Goal: Information Seeking & Learning: Find specific fact

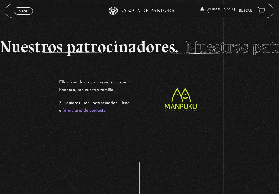
scroll to position [863, 0]
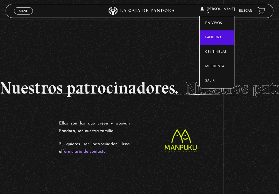
click at [214, 38] on link "Pandora" at bounding box center [217, 37] width 35 height 14
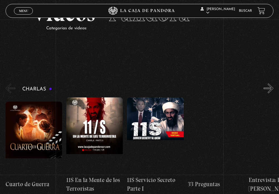
scroll to position [31, 0]
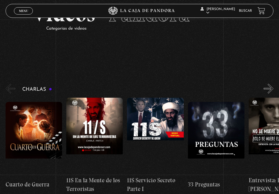
click at [267, 86] on button "»" at bounding box center [269, 89] width 10 height 10
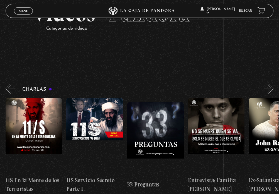
click at [267, 86] on button "»" at bounding box center [269, 89] width 10 height 10
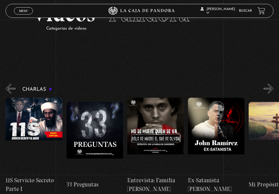
click at [267, 86] on button "»" at bounding box center [269, 89] width 10 height 10
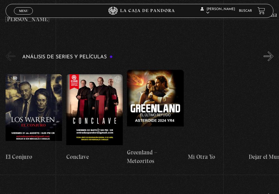
scroll to position [925, 0]
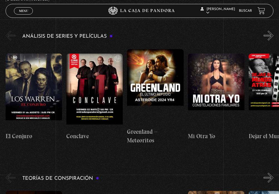
click at [245, 13] on li "Buscar" at bounding box center [245, 11] width 13 height 8
click at [243, 10] on link "Buscar" at bounding box center [245, 10] width 13 height 3
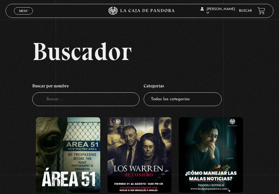
click at [62, 103] on input "Buscador" at bounding box center [85, 99] width 107 height 14
type input "tr"
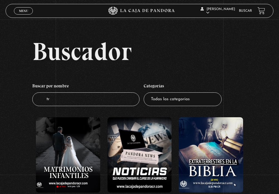
click at [60, 105] on input "tr" at bounding box center [85, 99] width 107 height 14
type input "trump"
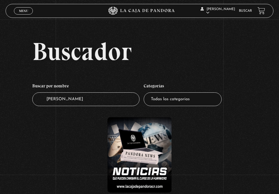
click at [77, 102] on input "trump" at bounding box center [85, 99] width 107 height 14
type input "t"
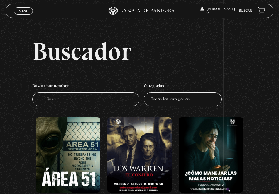
click at [47, 103] on input "Buscador" at bounding box center [85, 99] width 107 height 14
type input "n"
type input "vene"
